Goal: Transaction & Acquisition: Purchase product/service

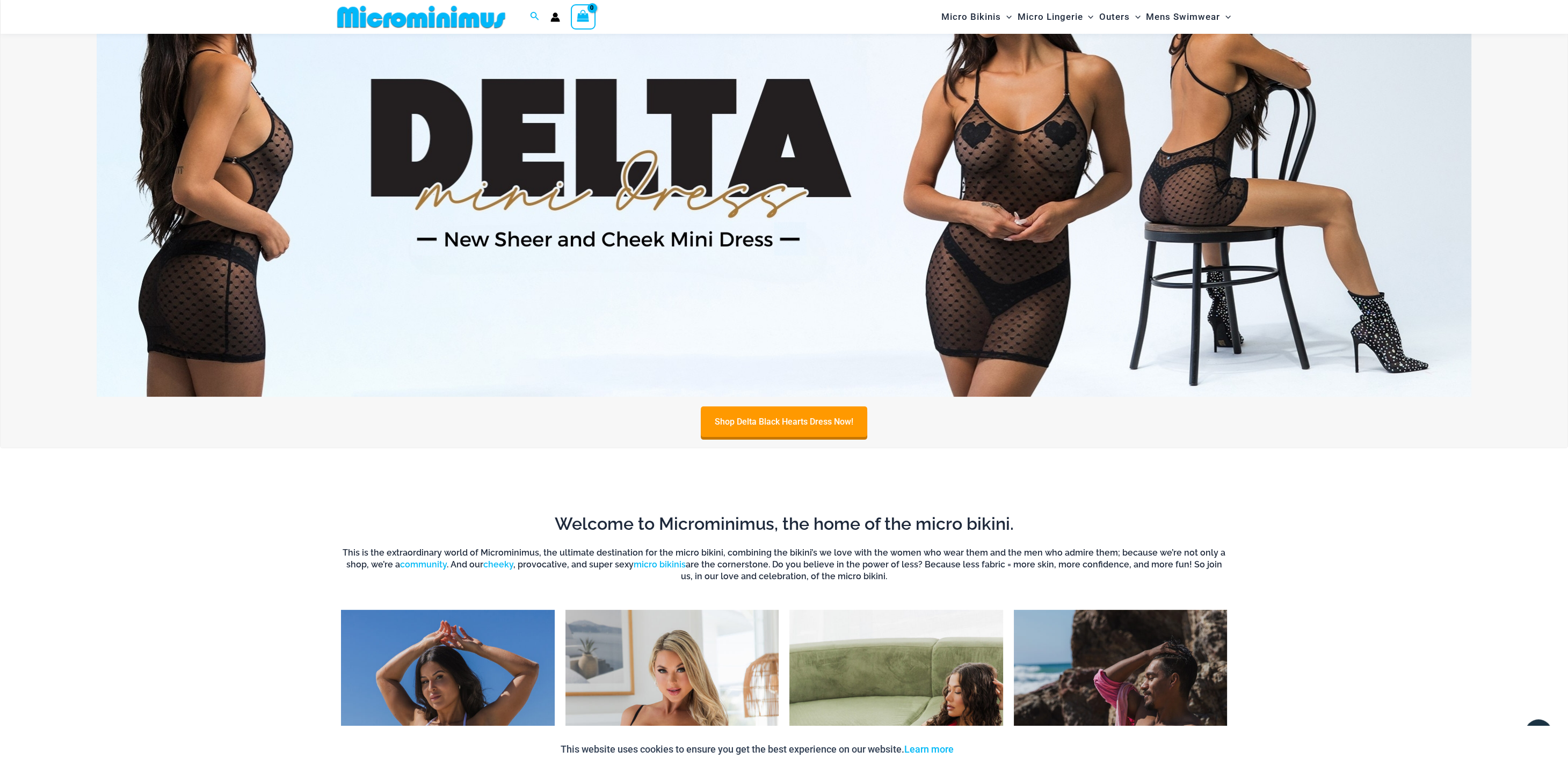
scroll to position [269, 0]
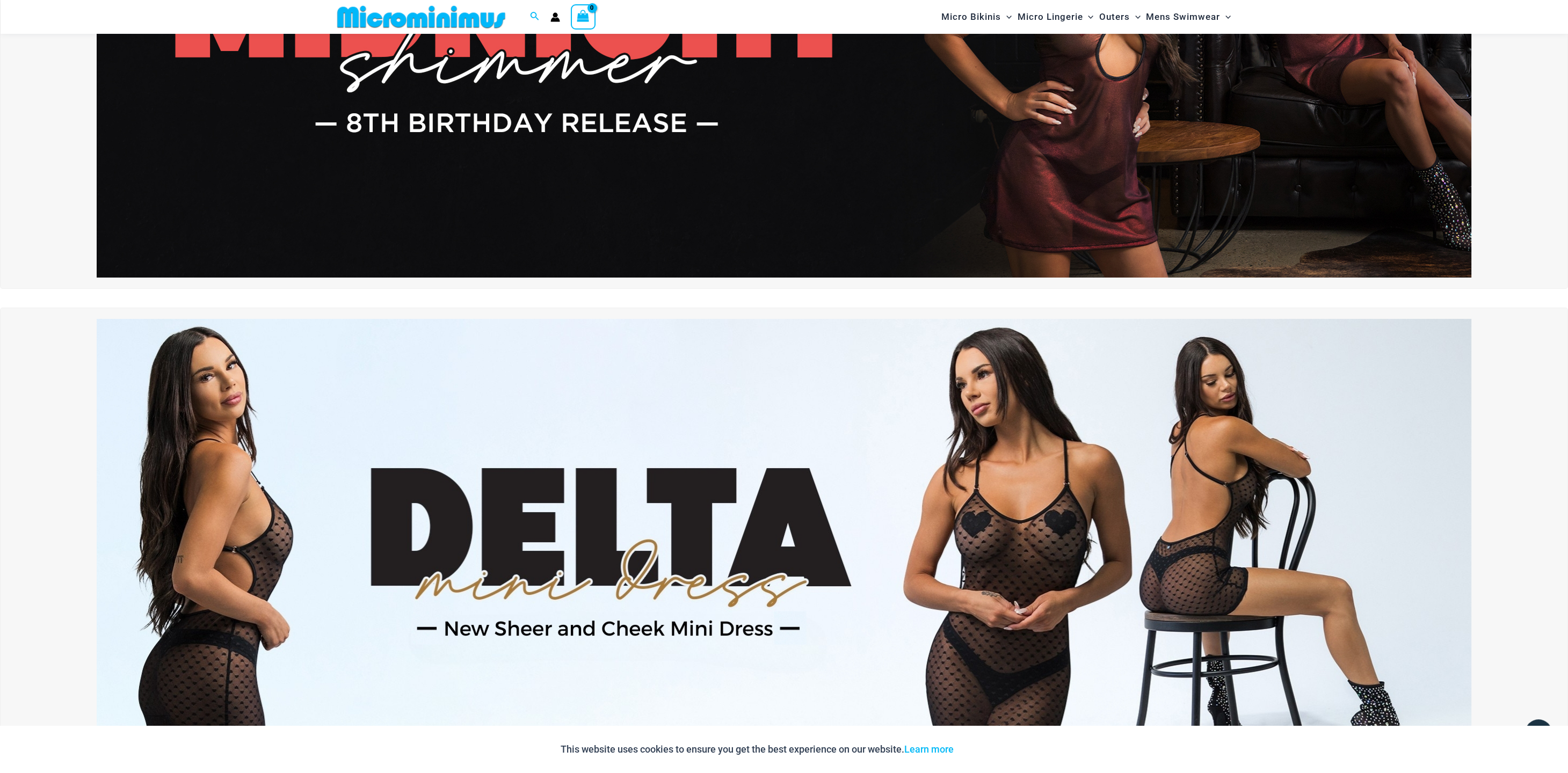
click at [925, 167] on img at bounding box center [784, 44] width 1375 height 467
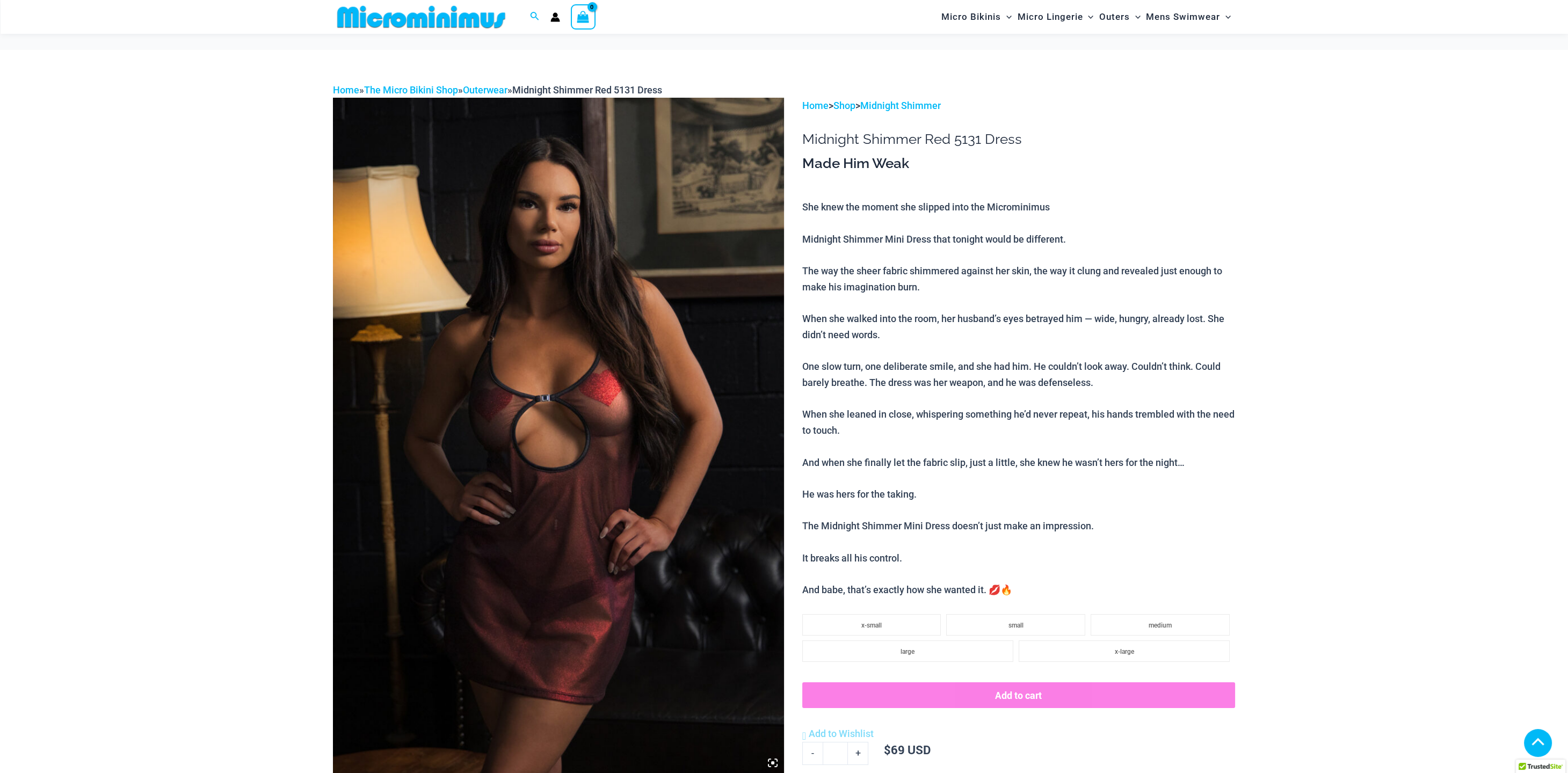
scroll to position [327, 0]
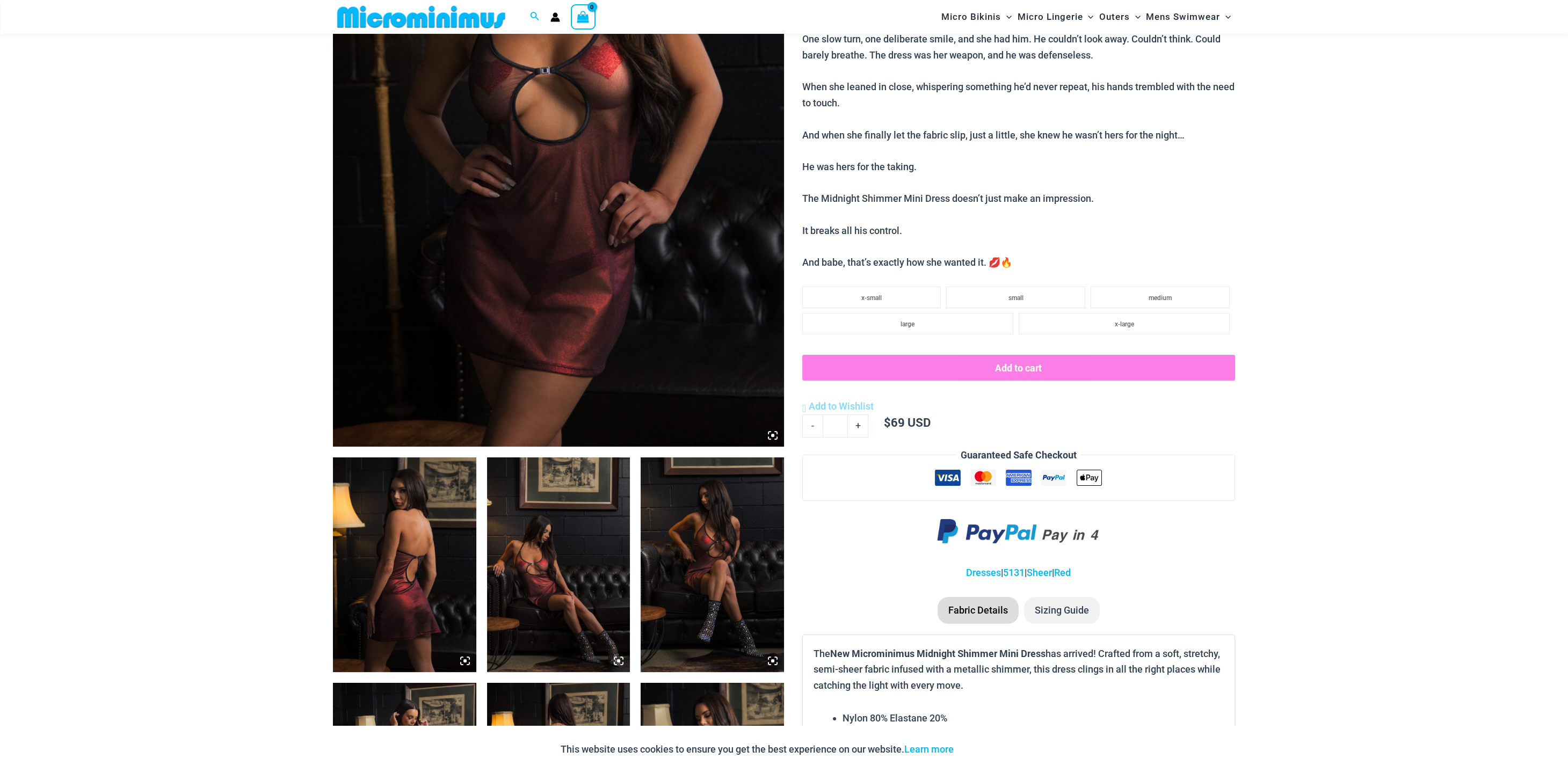
click at [408, 550] on img at bounding box center [405, 565] width 144 height 215
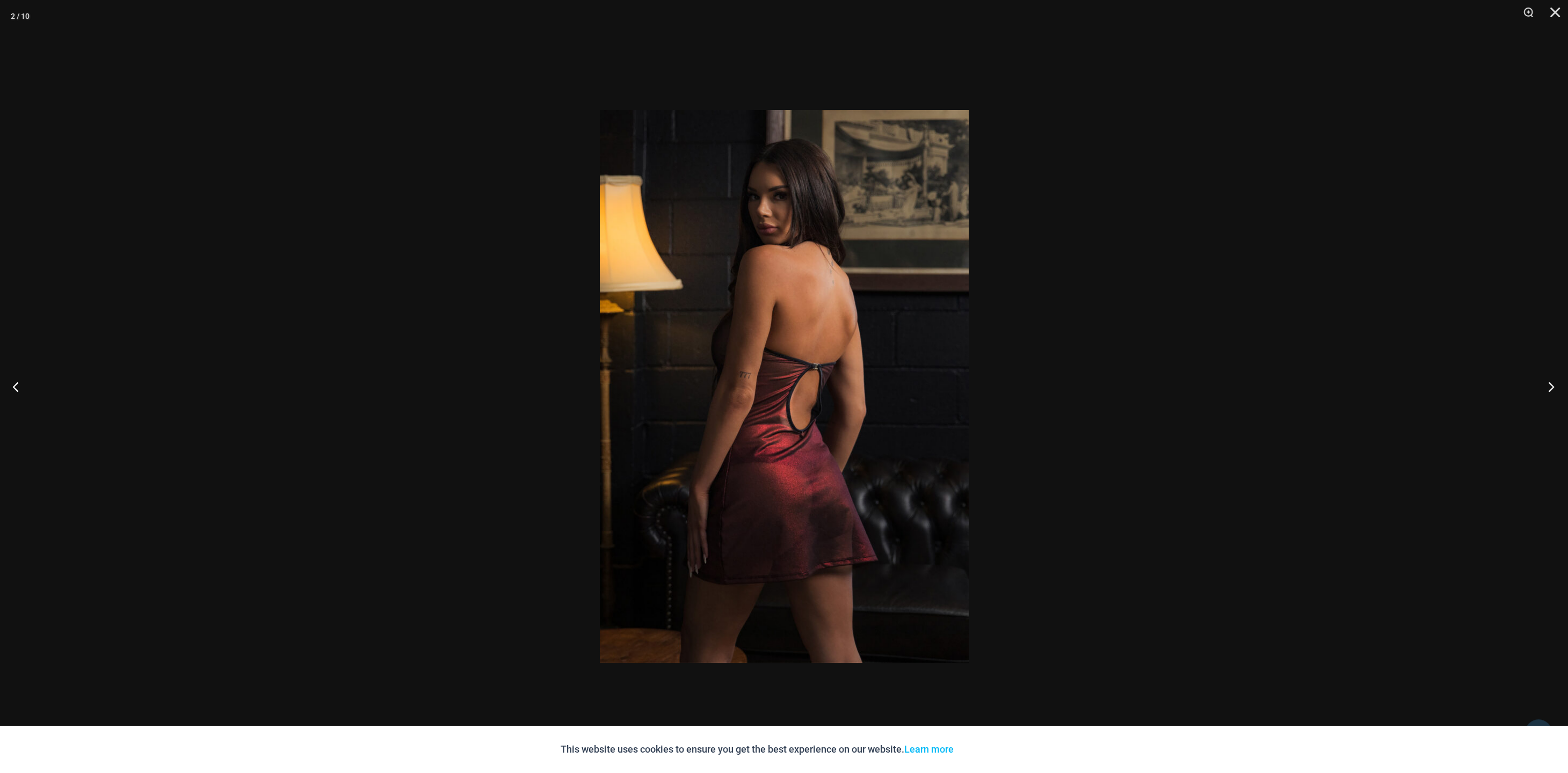
click at [1553, 387] on button "Next" at bounding box center [1548, 386] width 41 height 54
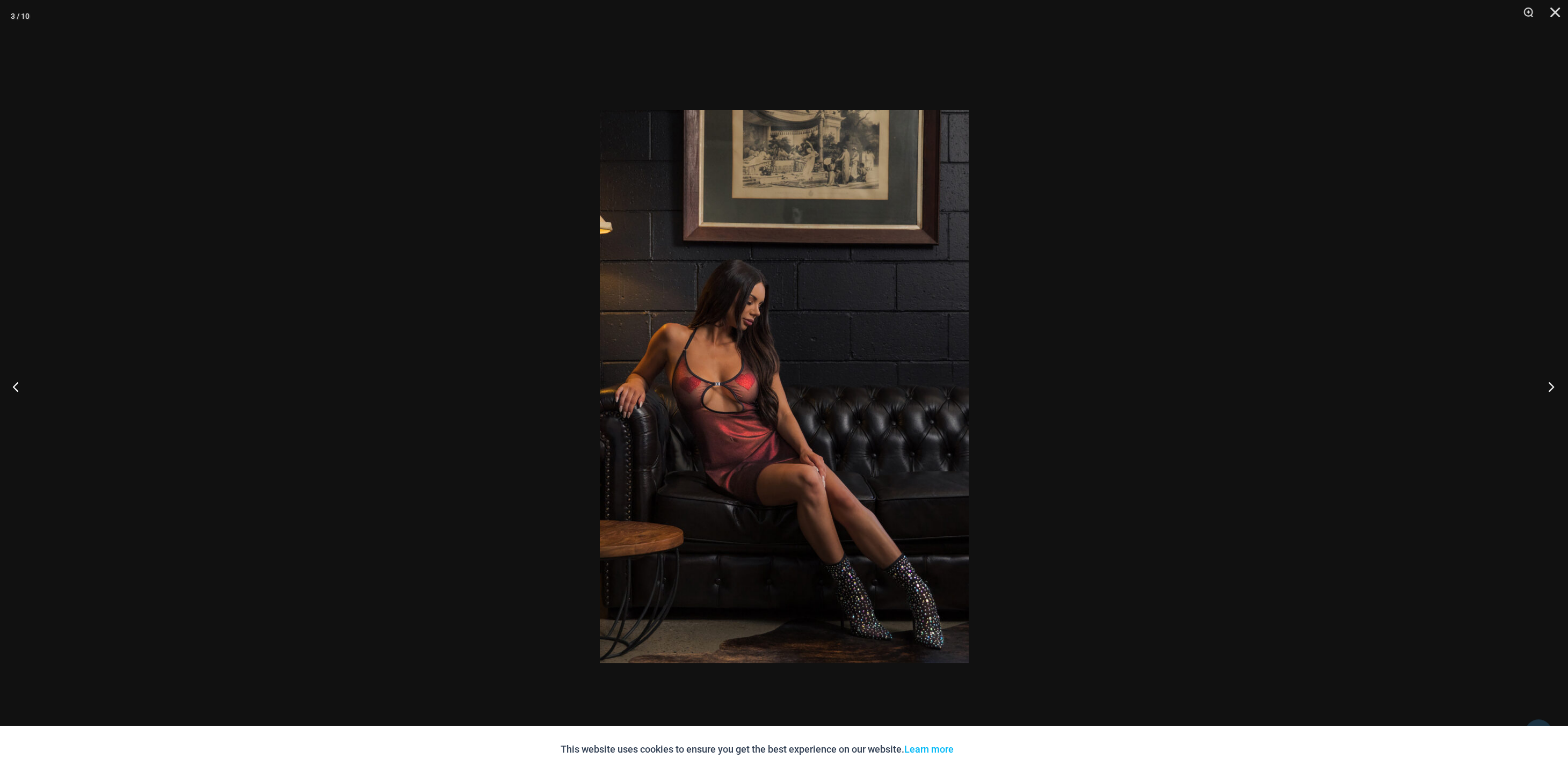
click at [1553, 387] on button "Next" at bounding box center [1548, 386] width 41 height 54
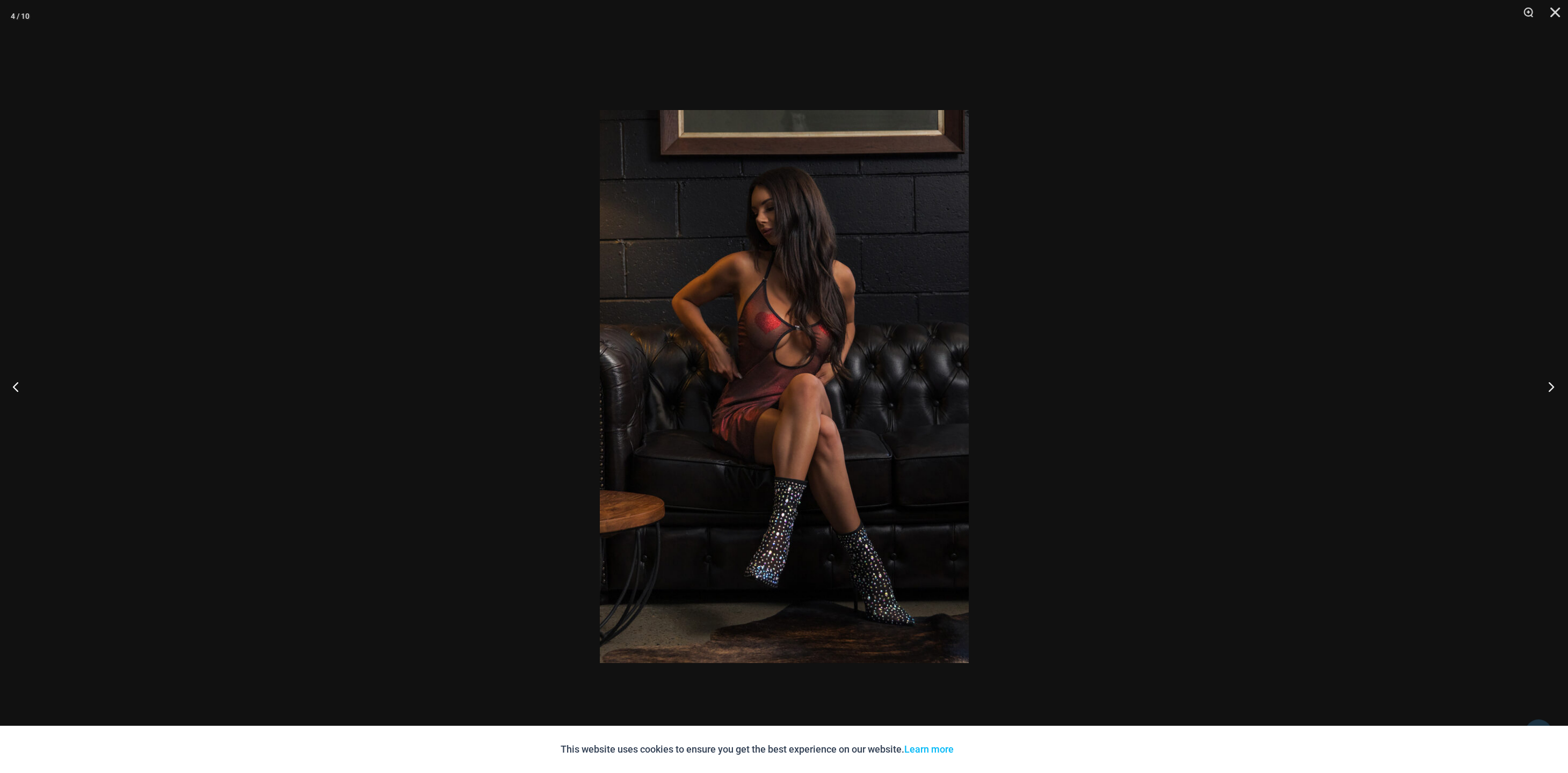
click at [1553, 387] on button "Next" at bounding box center [1548, 386] width 41 height 54
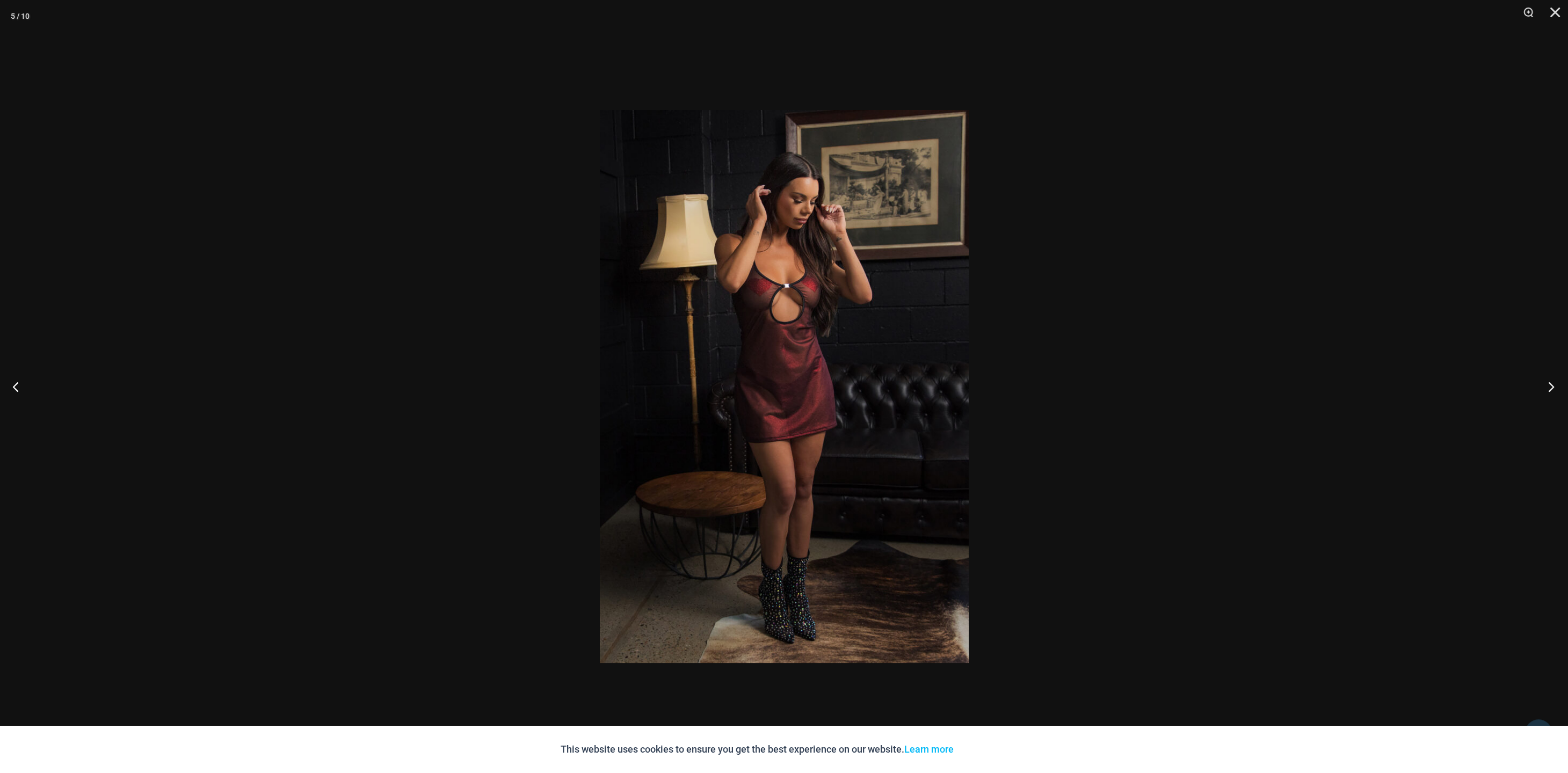
click at [1553, 389] on button "Next" at bounding box center [1548, 386] width 41 height 54
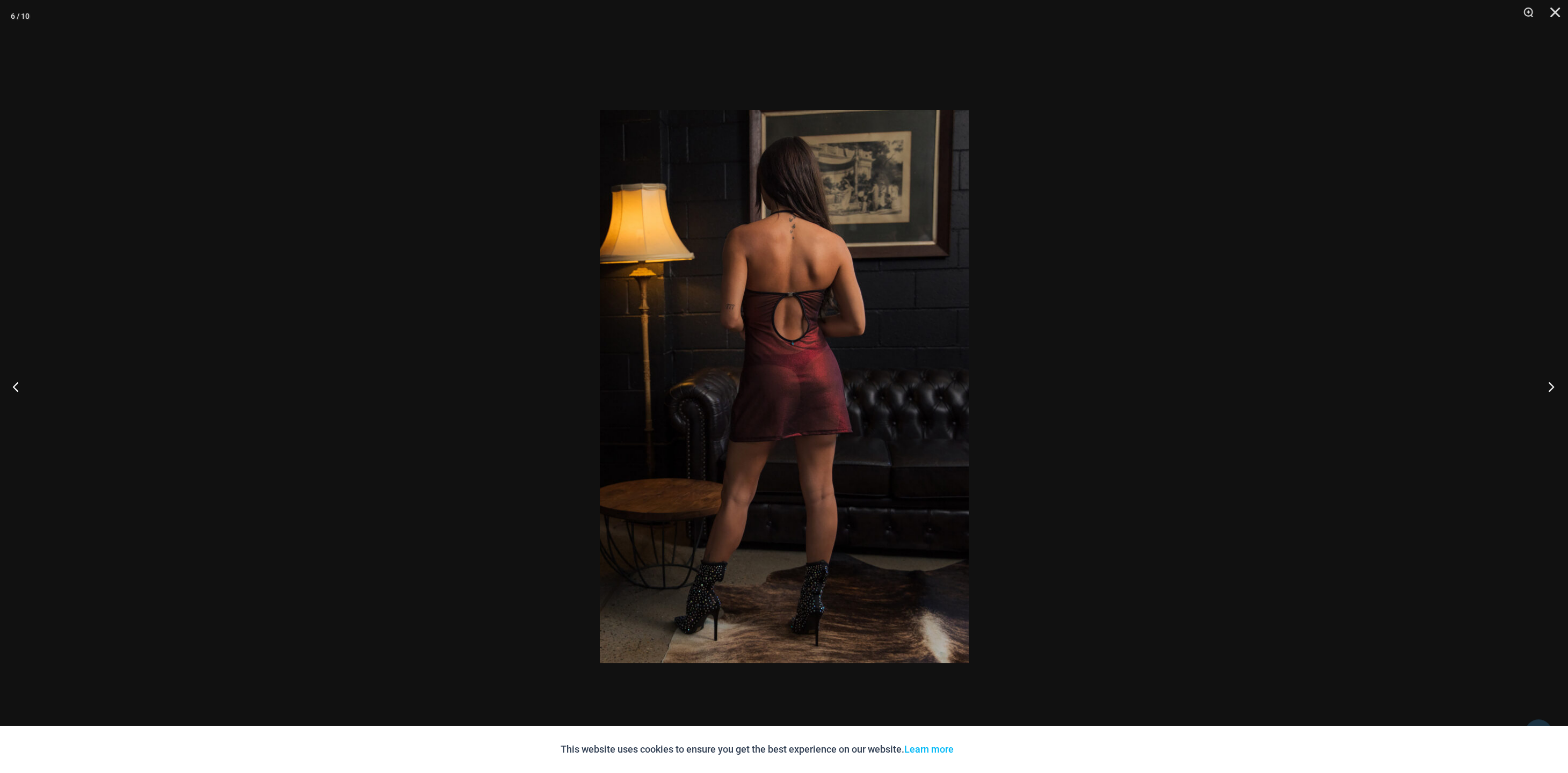
click at [1553, 389] on button "Next" at bounding box center [1548, 386] width 41 height 54
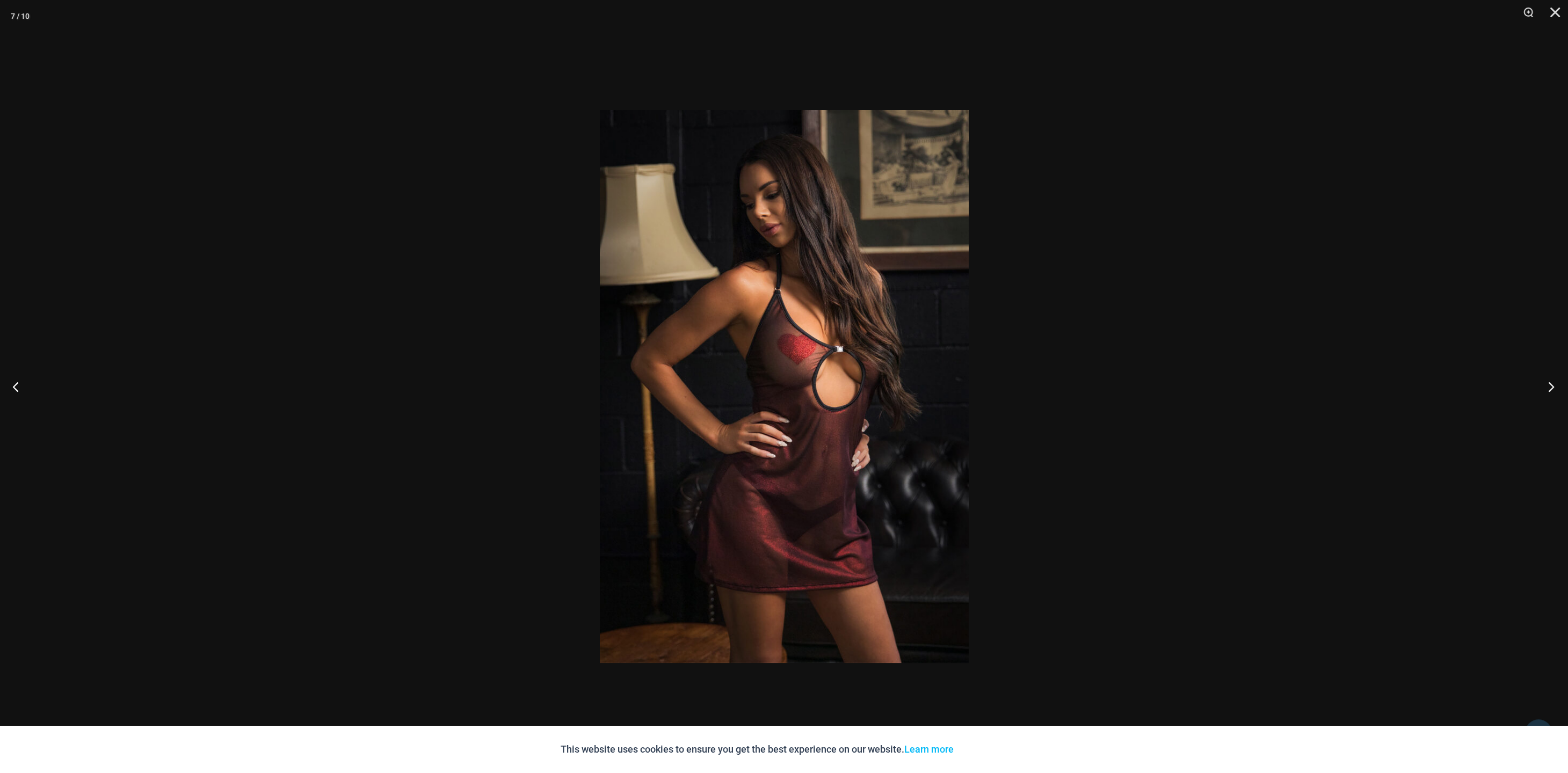
click at [1553, 390] on button "Next" at bounding box center [1548, 386] width 41 height 54
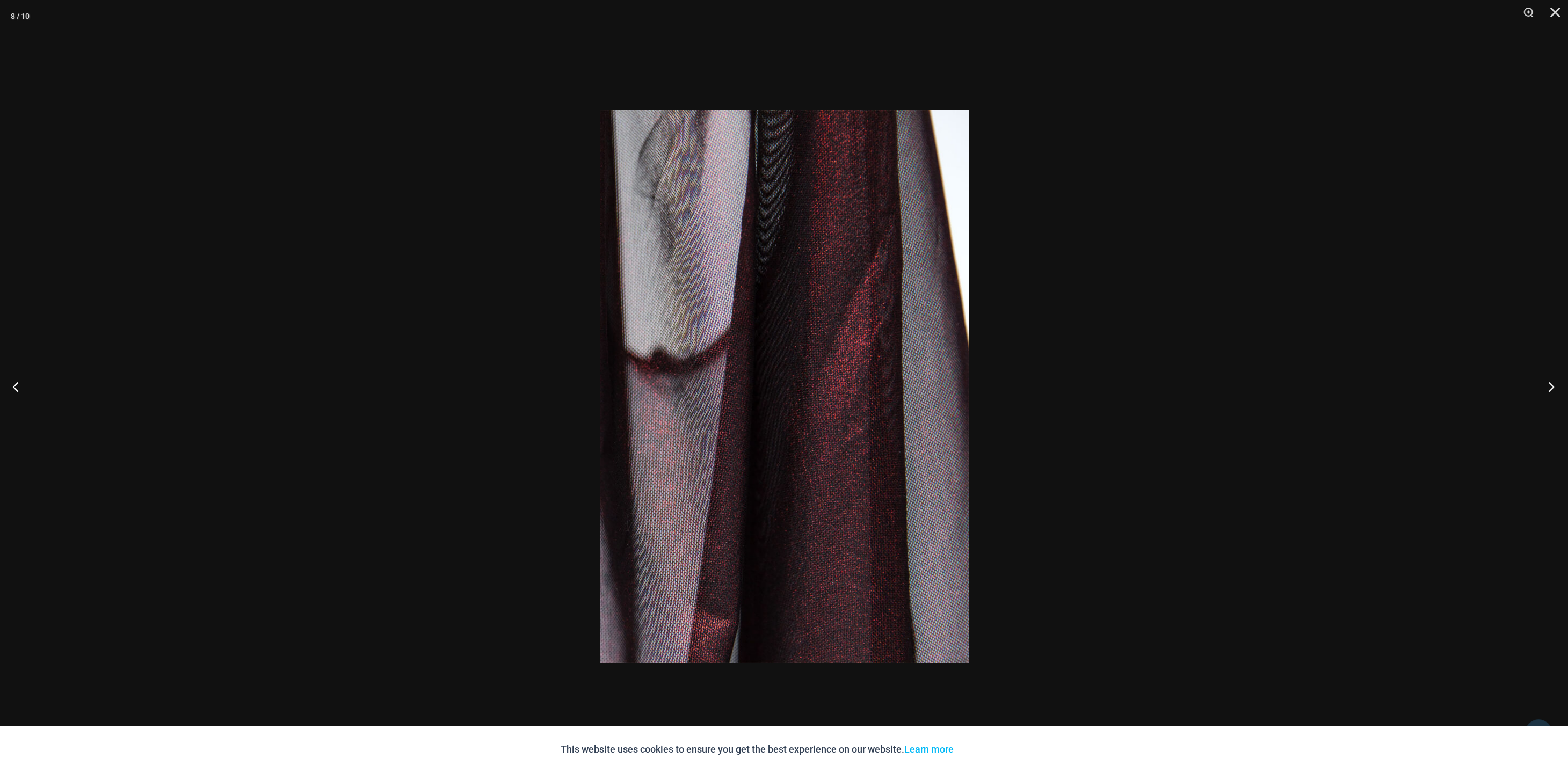
click at [1553, 390] on button "Next" at bounding box center [1548, 386] width 41 height 54
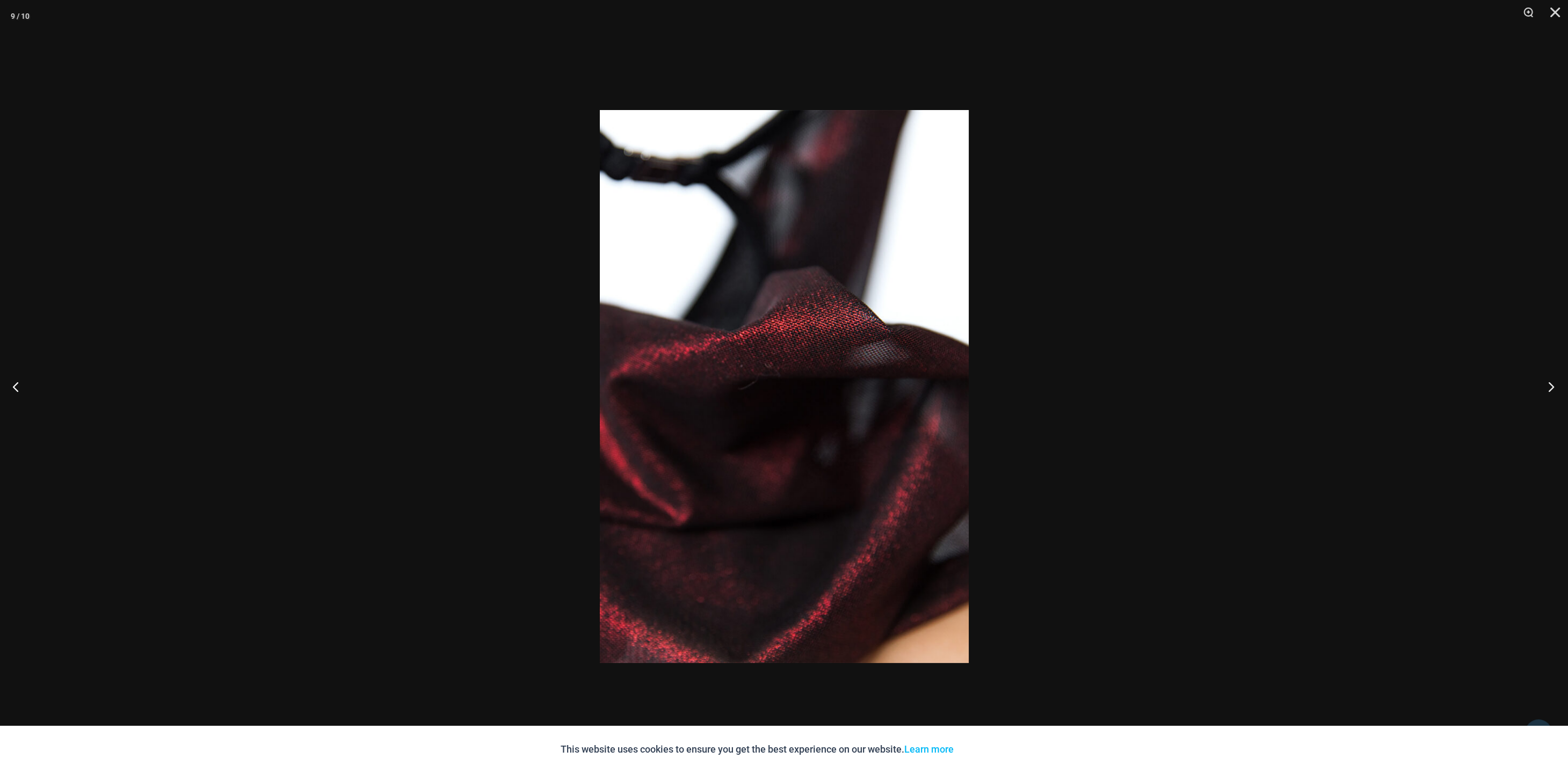
click at [1554, 390] on button "Next" at bounding box center [1548, 386] width 41 height 54
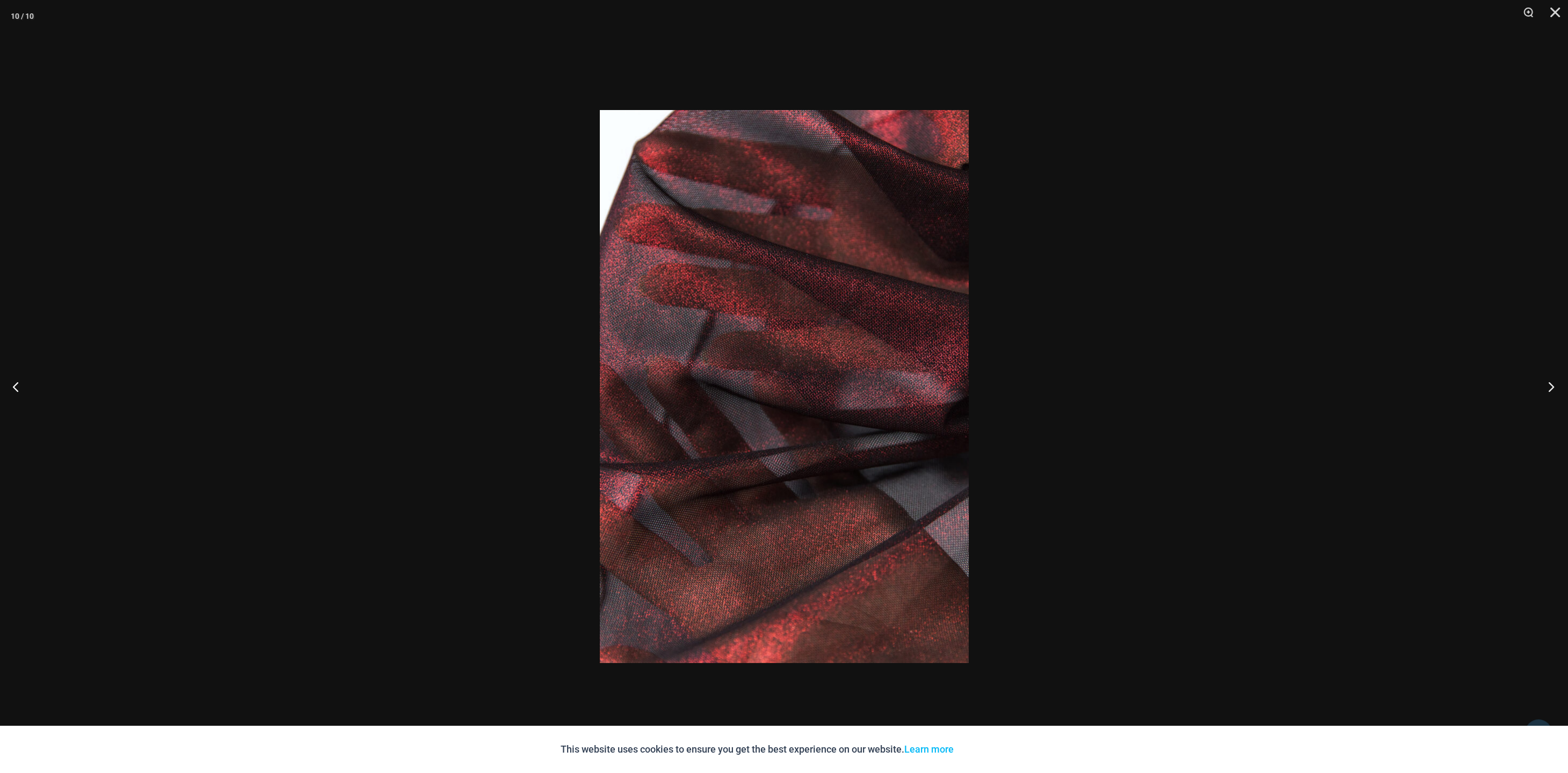
click at [1554, 391] on button "Next" at bounding box center [1548, 386] width 41 height 54
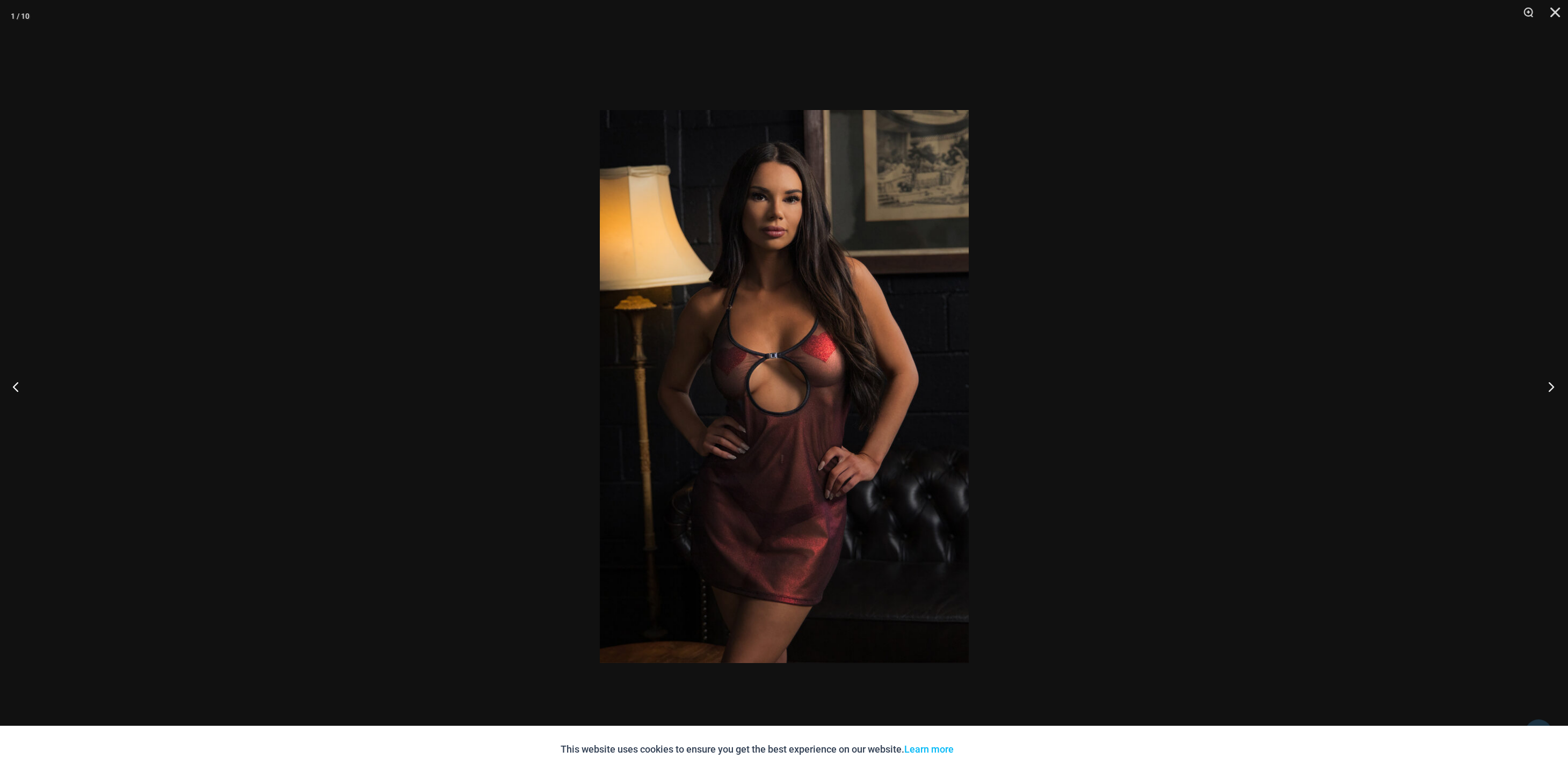
click at [1554, 392] on button "Next" at bounding box center [1548, 386] width 41 height 54
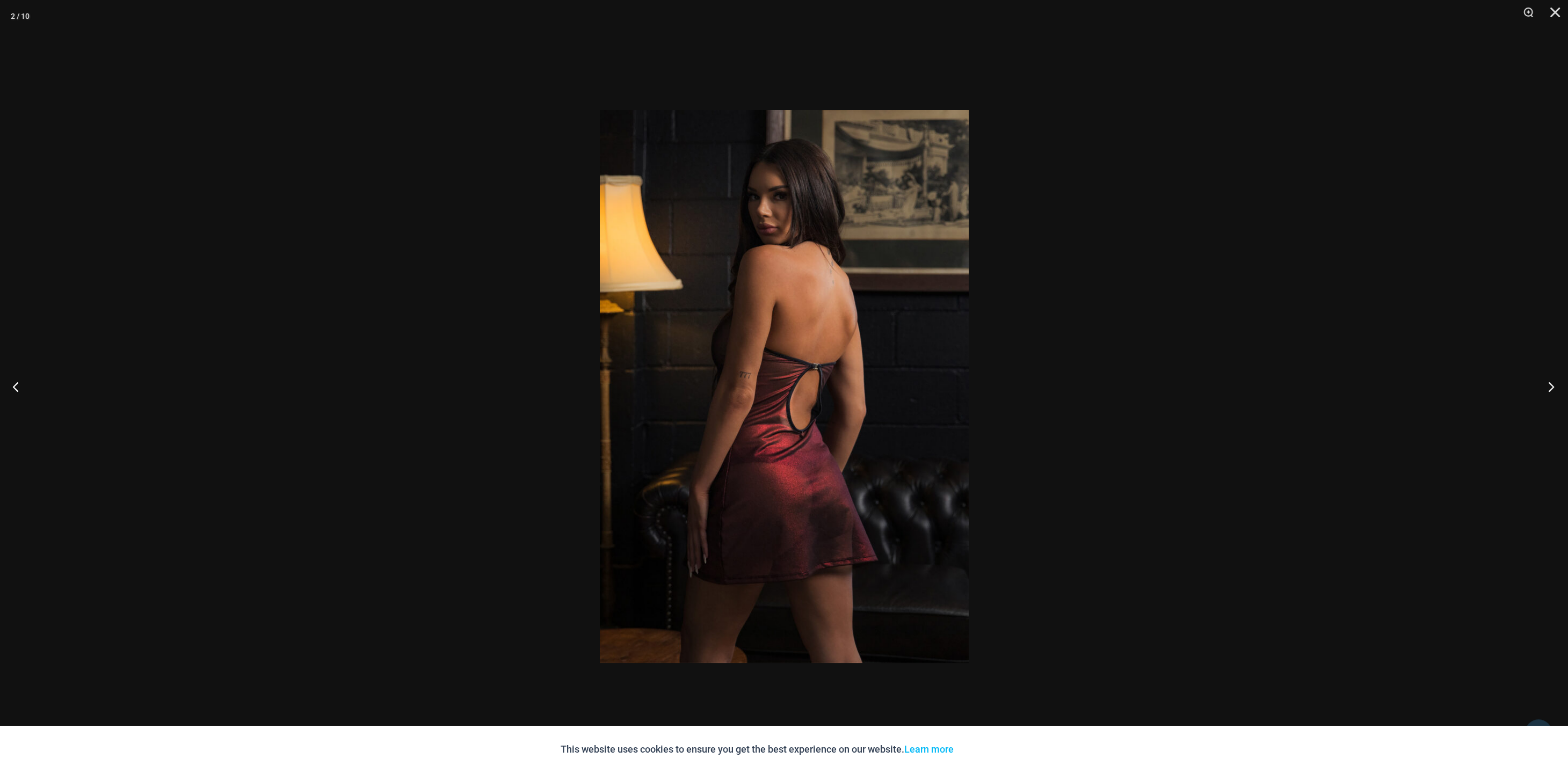
click at [1554, 392] on button "Next" at bounding box center [1548, 386] width 41 height 54
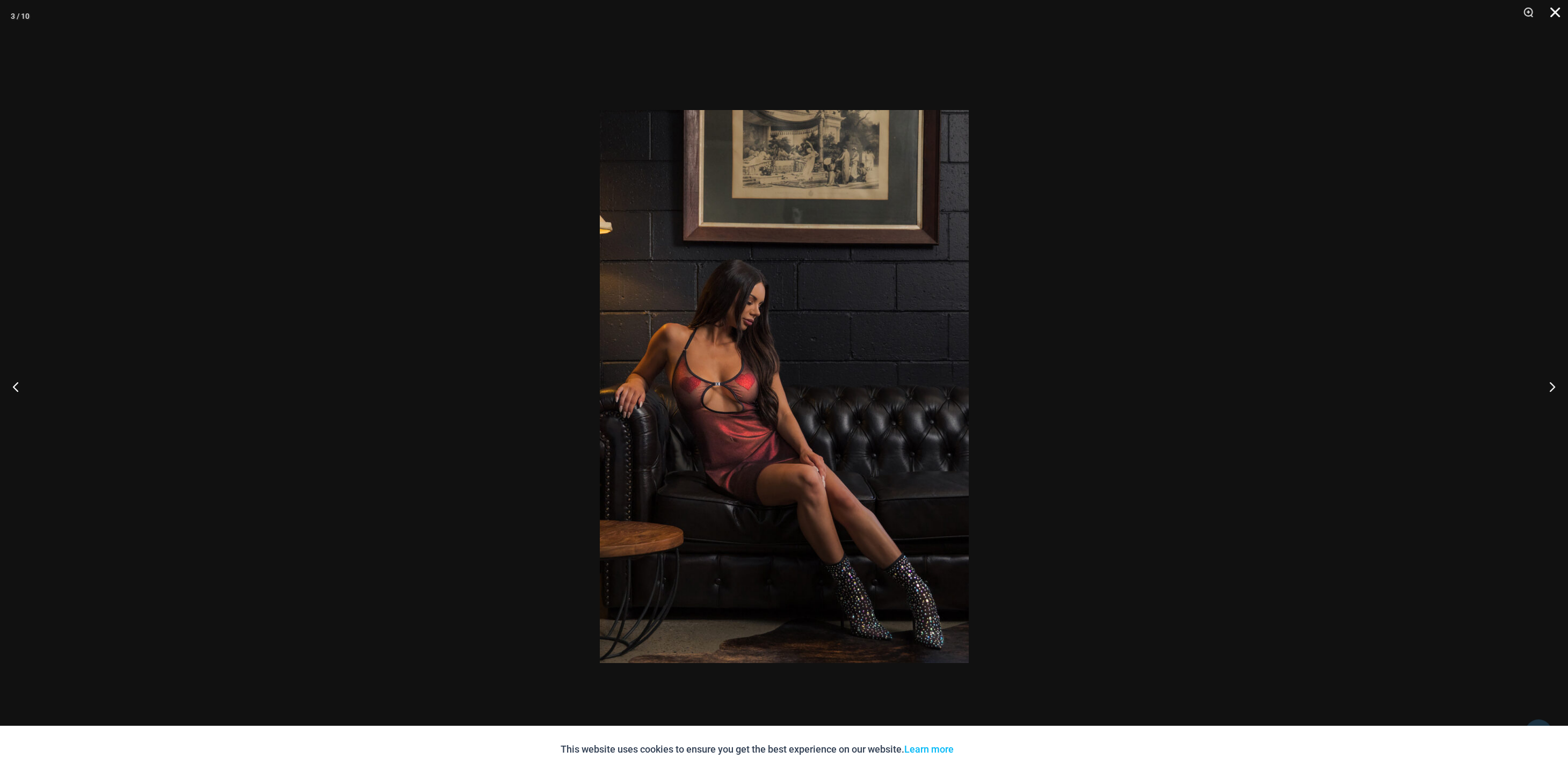
click at [1555, 13] on button "Close" at bounding box center [1552, 16] width 27 height 32
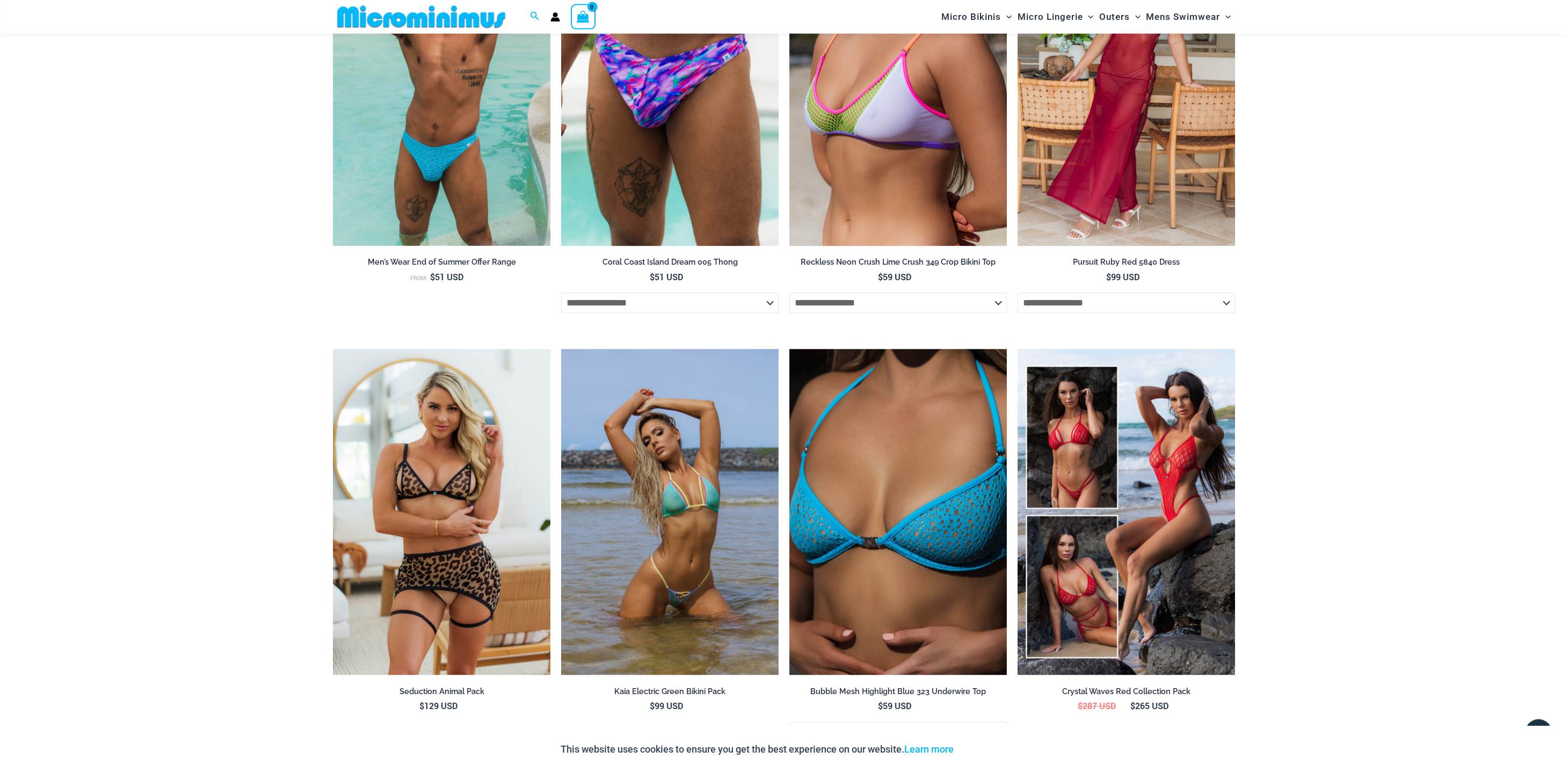
scroll to position [1494, 0]
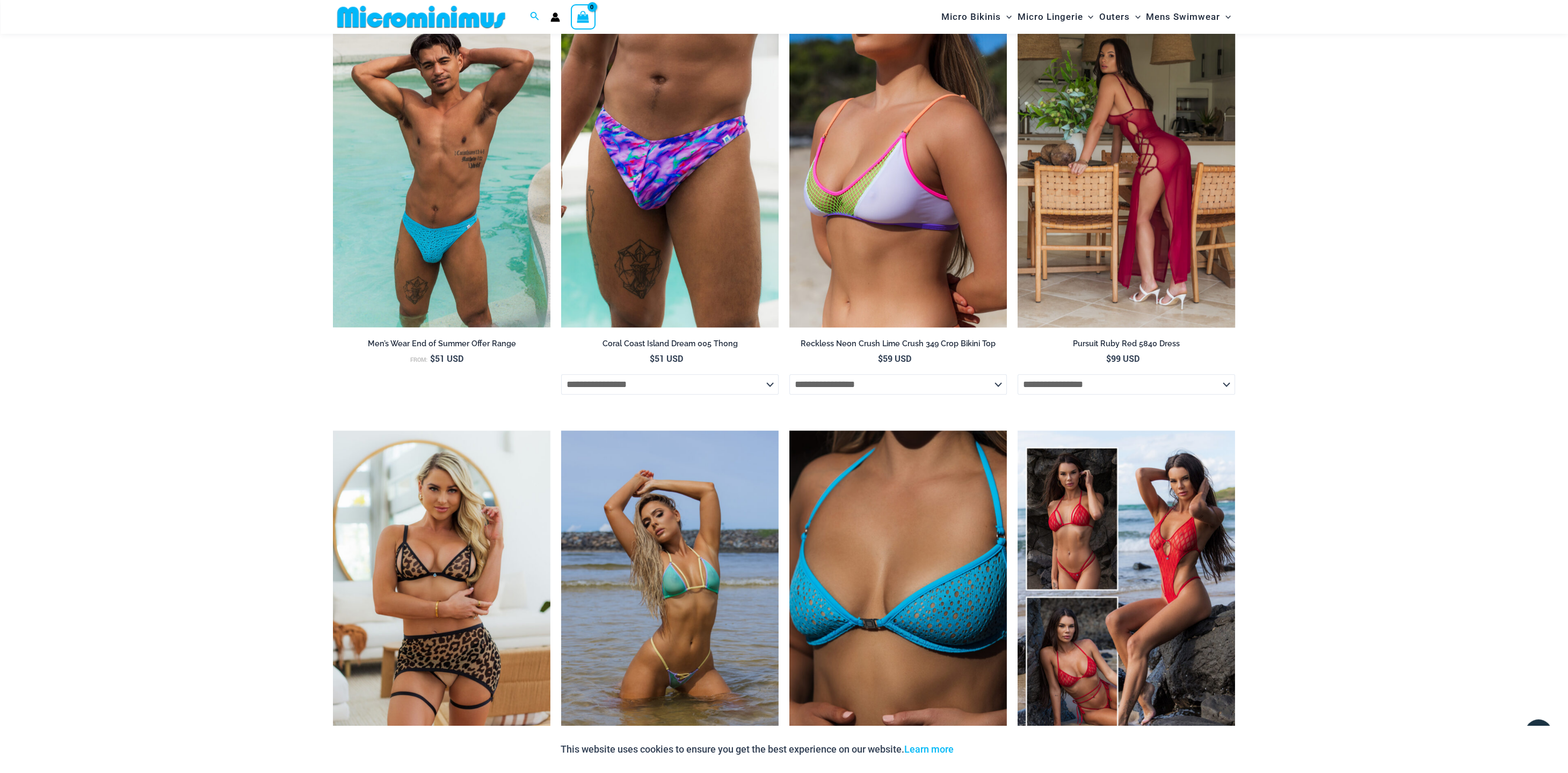
click at [1124, 133] on img at bounding box center [1127, 164] width 217 height 326
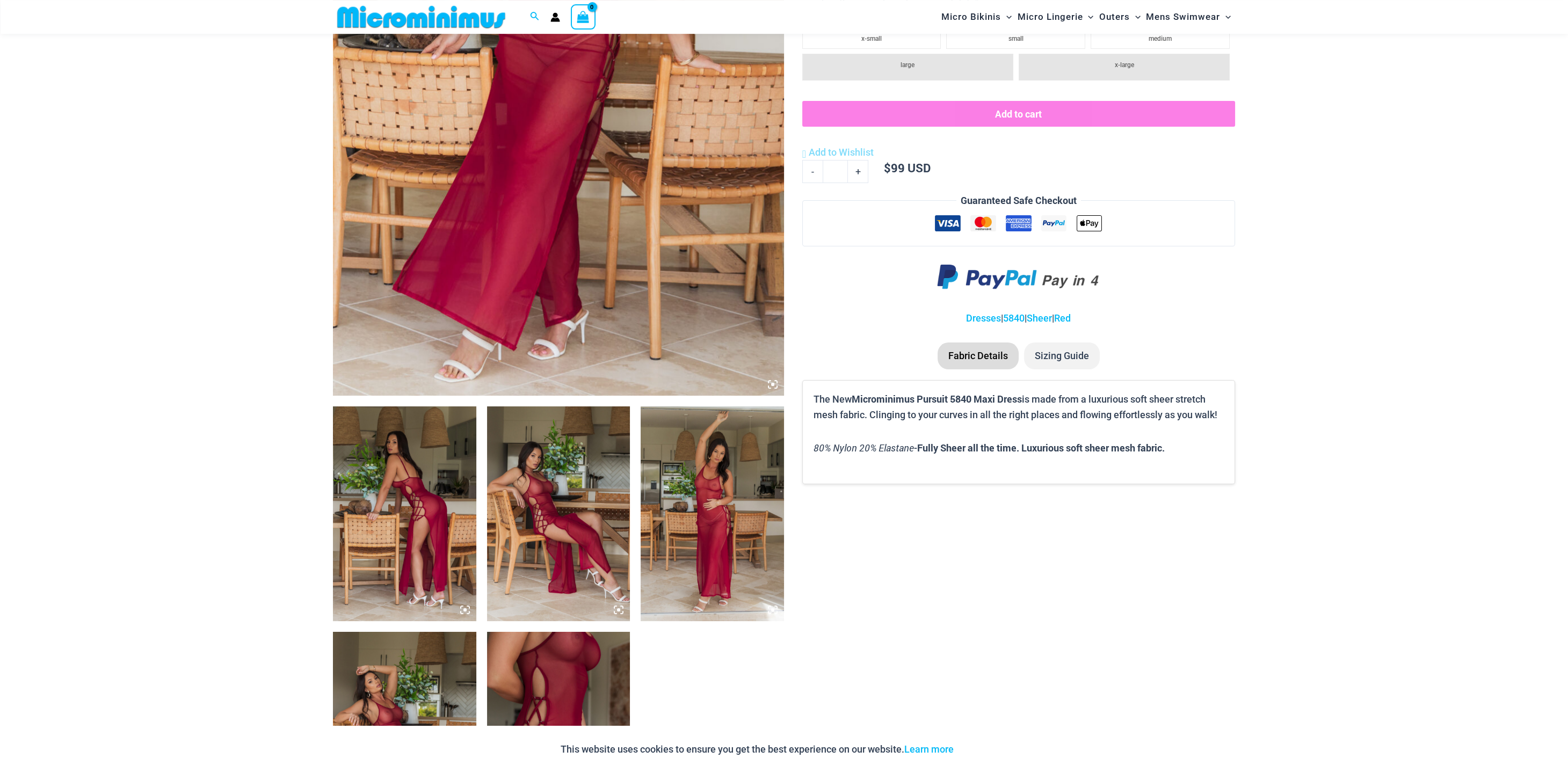
scroll to position [546, 0]
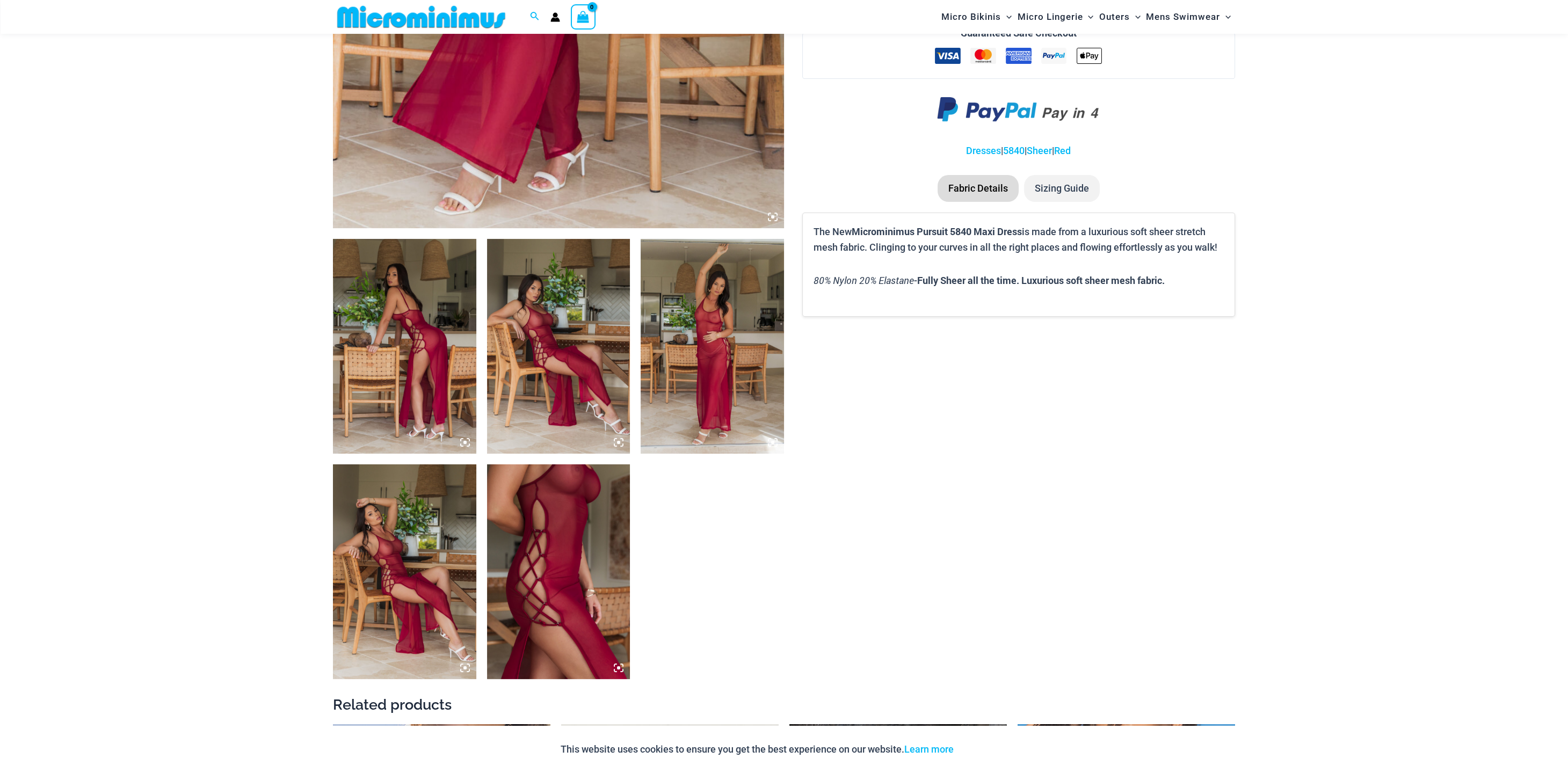
click at [555, 515] on img at bounding box center [559, 572] width 144 height 215
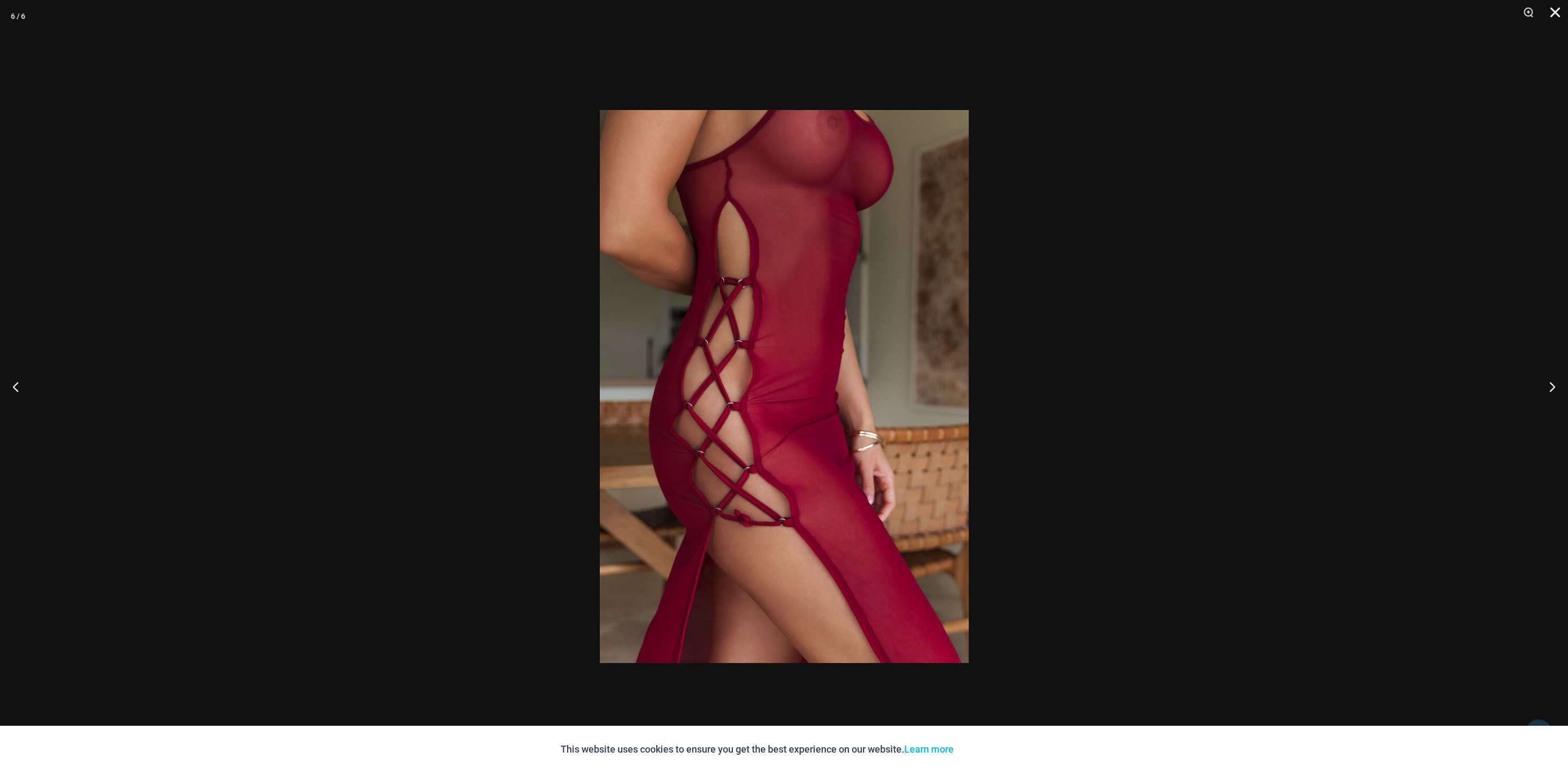
click at [1552, 13] on button "Close" at bounding box center [1552, 16] width 27 height 32
